Goal: Find specific page/section: Find specific page/section

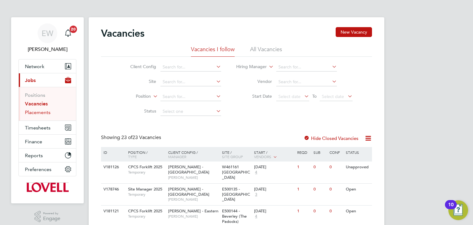
click at [30, 112] on link "Placements" at bounding box center [38, 112] width 26 height 6
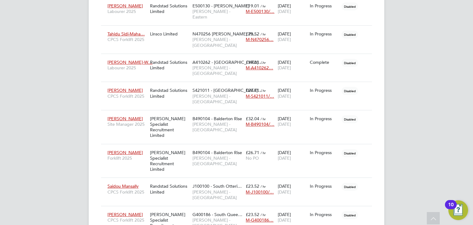
scroll to position [759, 0]
